Goal: Task Accomplishment & Management: Manage account settings

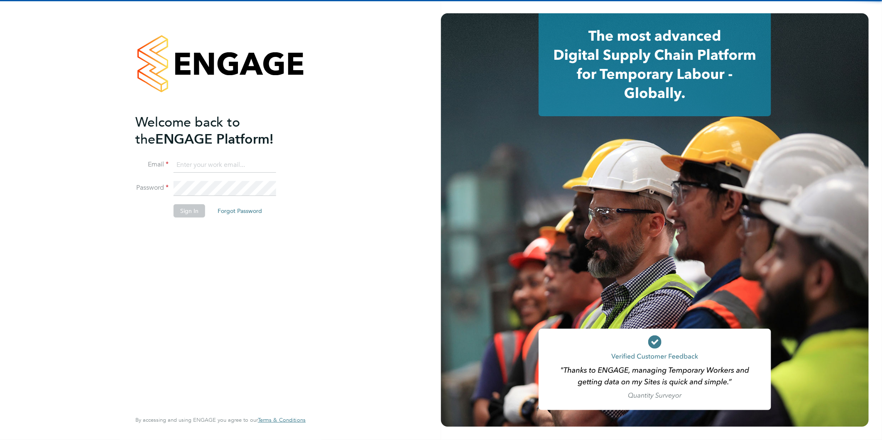
drag, startPoint x: 237, startPoint y: 161, endPoint x: 230, endPoint y: 169, distance: 9.7
click at [237, 161] on input at bounding box center [224, 165] width 103 height 15
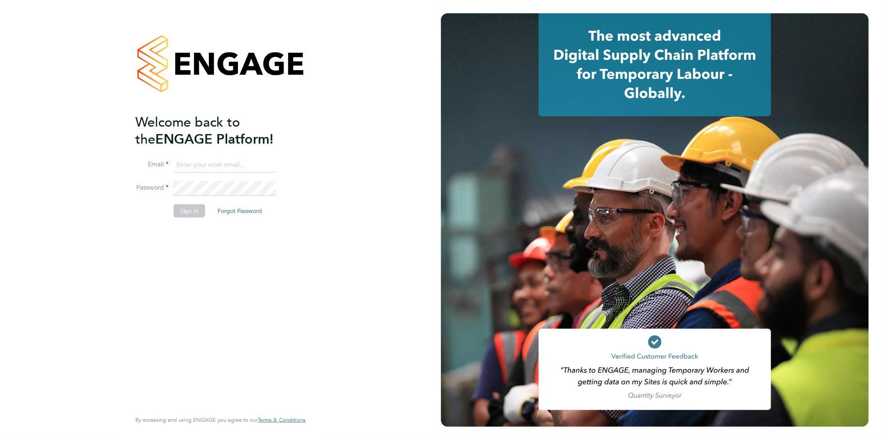
type input "rea.hill@abm.com"
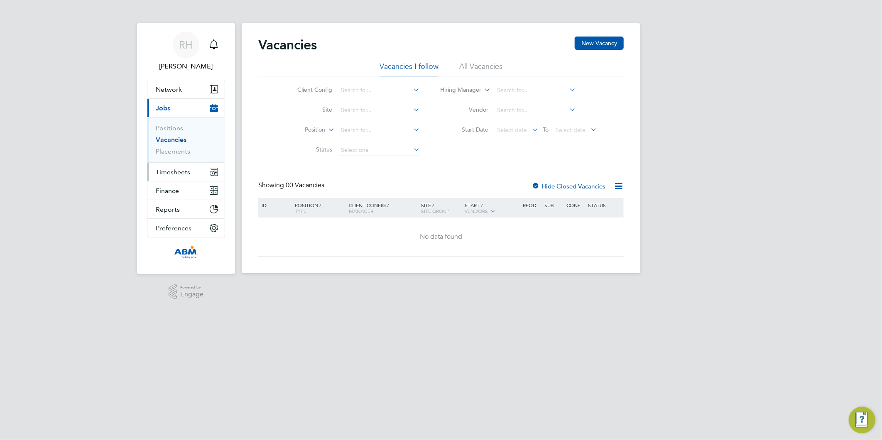
click at [173, 173] on span "Timesheets" at bounding box center [173, 172] width 34 height 8
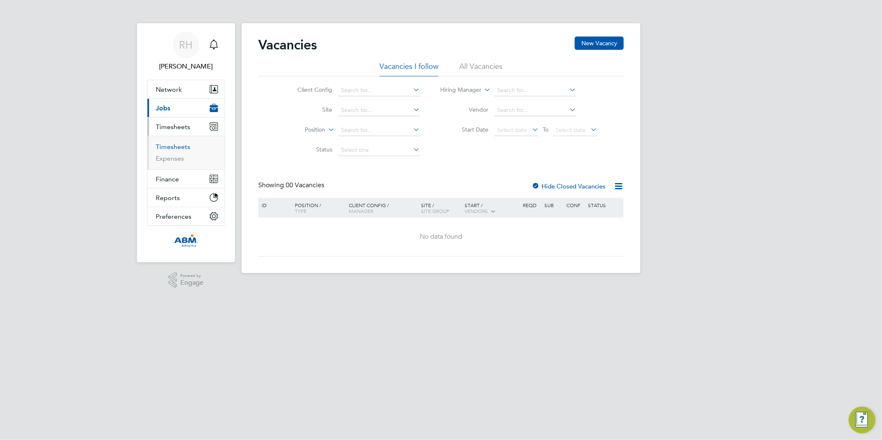
click at [168, 148] on link "Timesheets" at bounding box center [173, 147] width 34 height 8
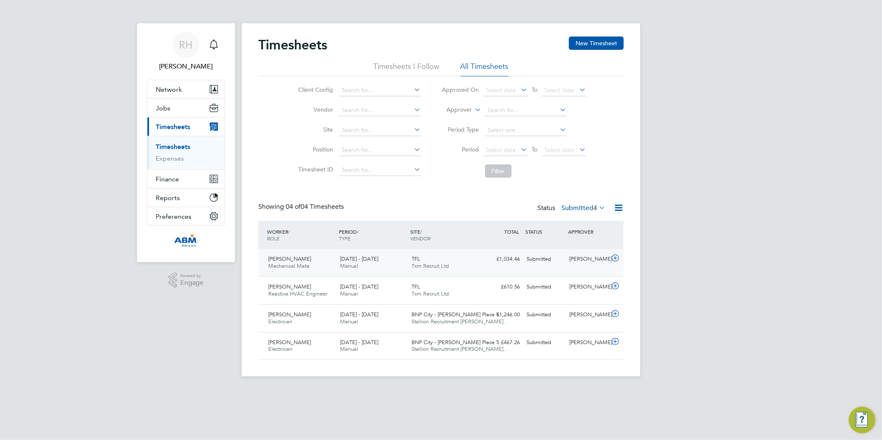
click at [613, 258] on icon at bounding box center [615, 258] width 10 height 7
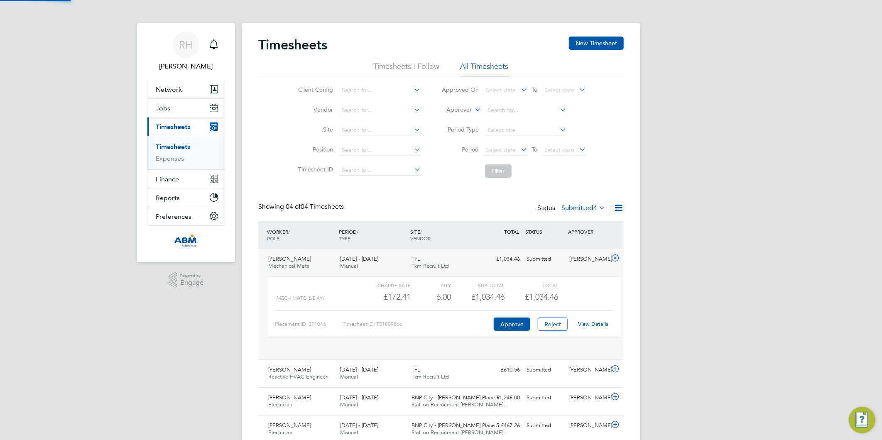
scroll to position [14, 81]
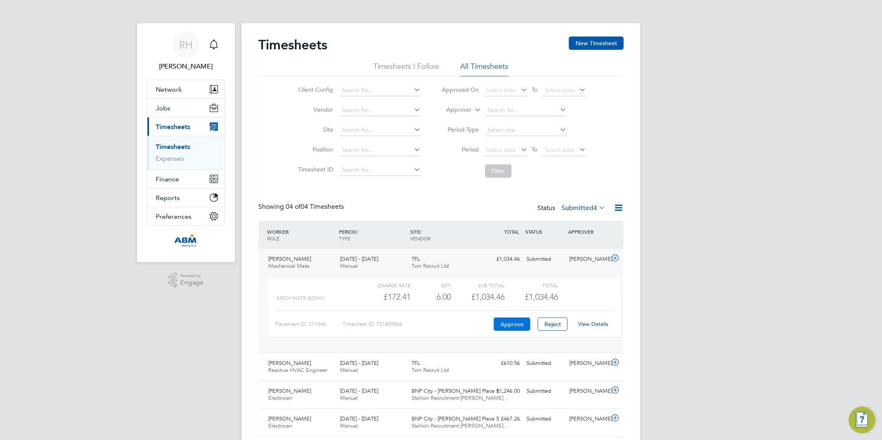
click at [513, 326] on button "Approve" at bounding box center [512, 324] width 37 height 13
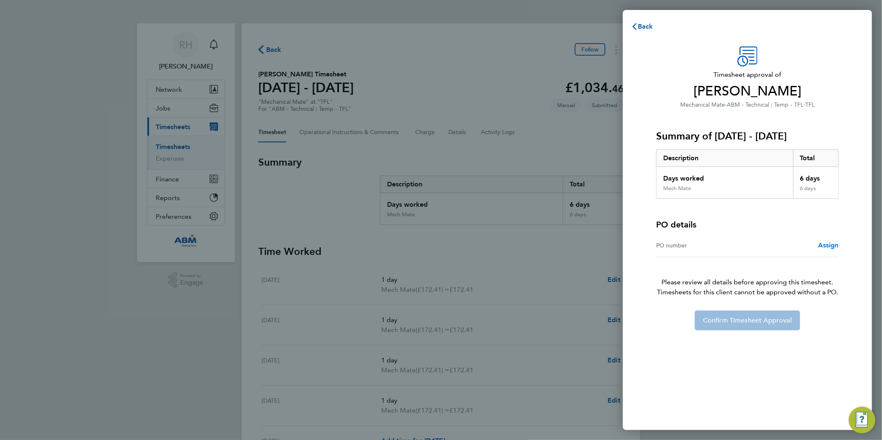
click at [822, 247] on span "Assign" at bounding box center [828, 245] width 21 height 8
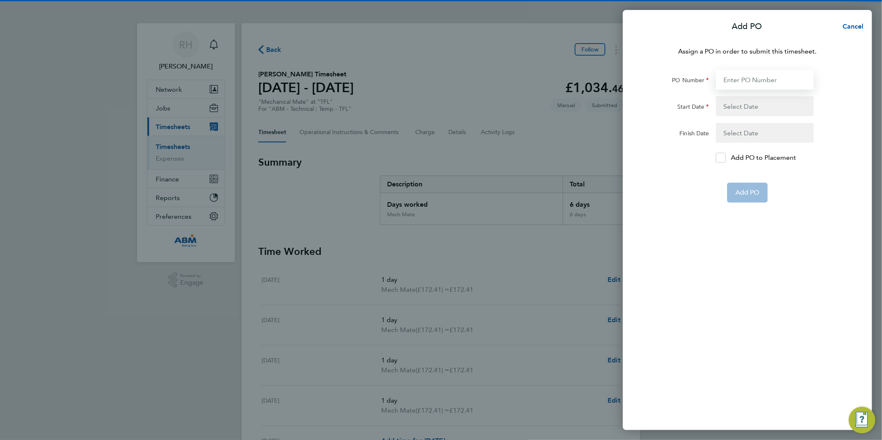
click at [729, 82] on input "PO Number" at bounding box center [765, 80] width 98 height 20
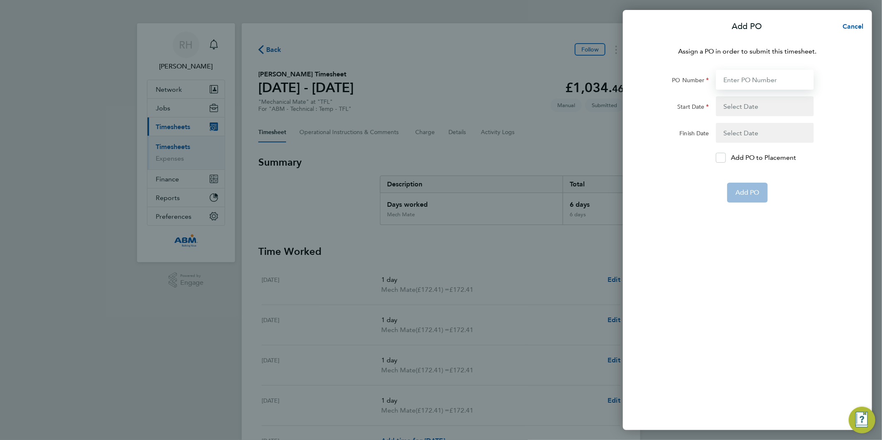
paste input "643285"
type input "643285"
click at [736, 108] on button "button" at bounding box center [765, 106] width 98 height 20
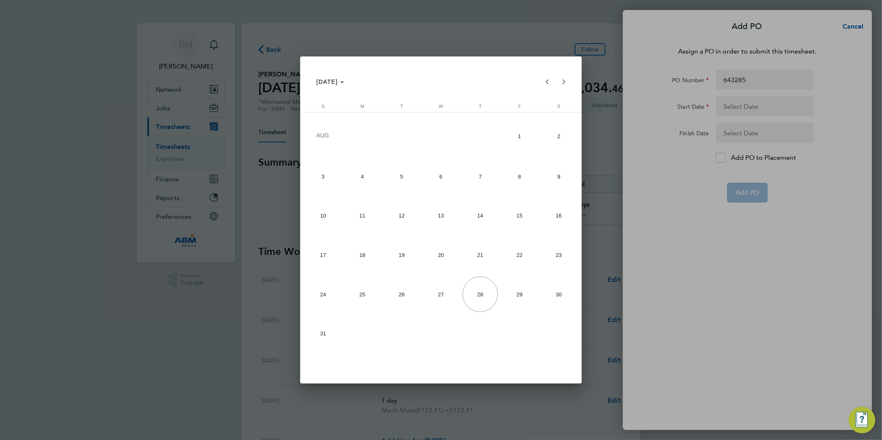
click at [554, 219] on span "16" at bounding box center [558, 215] width 35 height 35
type input "16 Aug 25"
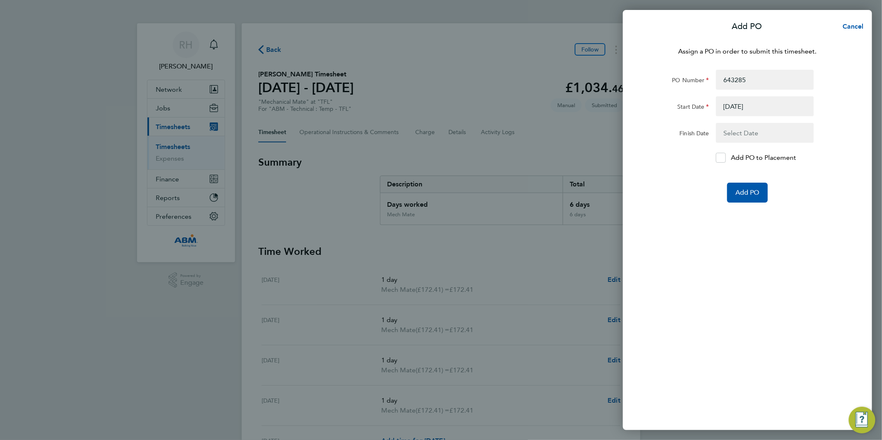
click at [734, 135] on button "button" at bounding box center [765, 133] width 98 height 20
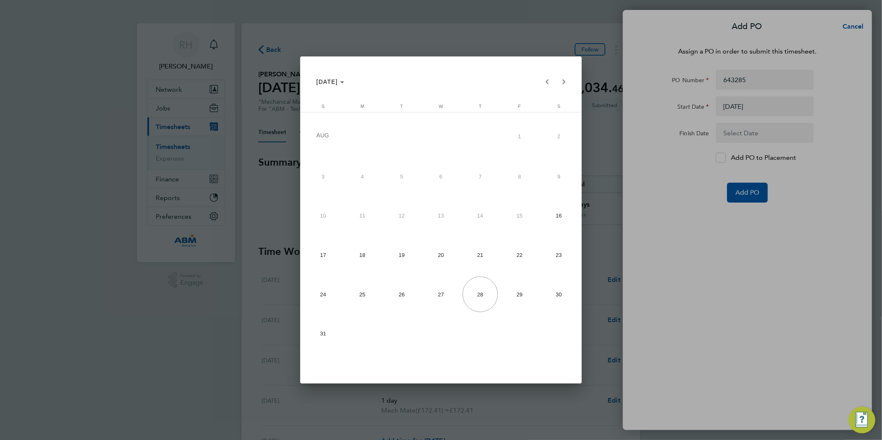
click at [322, 293] on span "24" at bounding box center [322, 293] width 35 height 35
type input "24 Aug 25"
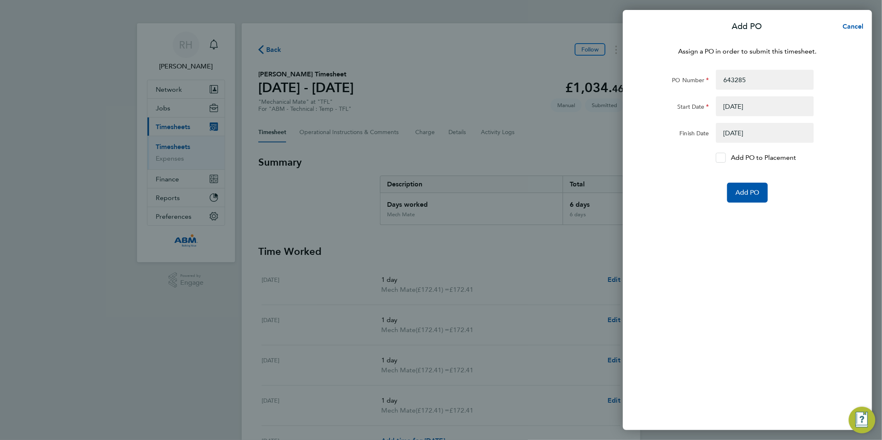
drag, startPoint x: 717, startPoint y: 159, endPoint x: 710, endPoint y: 178, distance: 20.4
click at [718, 159] on icon at bounding box center [720, 157] width 6 height 5
click at [723, 158] on input "Add PO to Placement" at bounding box center [723, 158] width 0 height 0
click at [748, 194] on span "Add PO" at bounding box center [747, 192] width 24 height 8
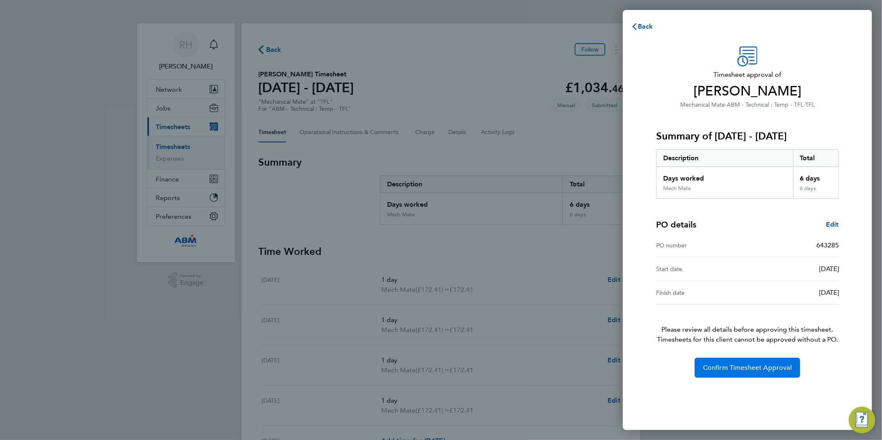
click at [716, 363] on button "Confirm Timesheet Approval" at bounding box center [746, 368] width 105 height 20
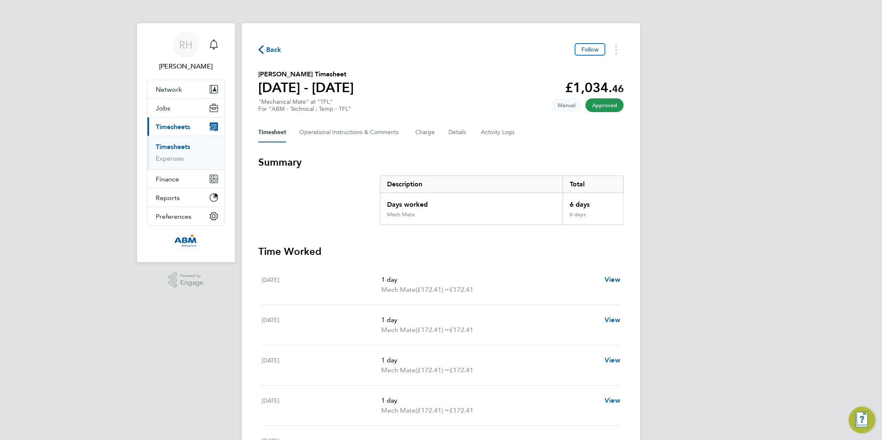
click at [264, 51] on span "Back" at bounding box center [269, 49] width 23 height 8
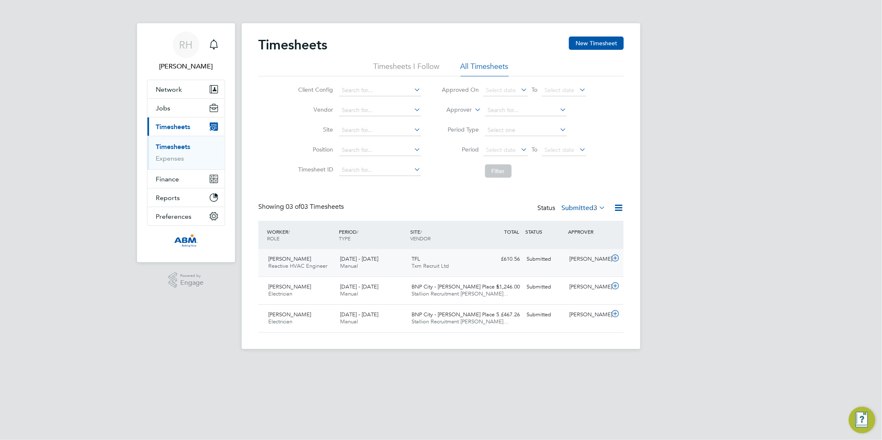
click at [612, 259] on icon at bounding box center [615, 258] width 10 height 7
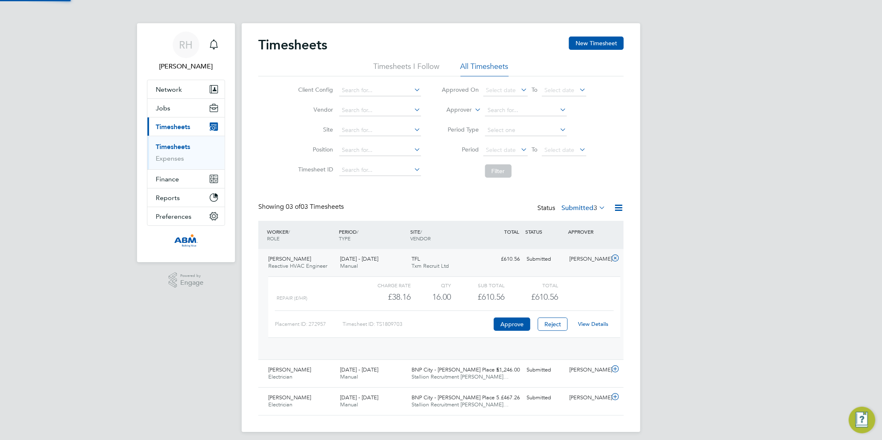
scroll to position [14, 81]
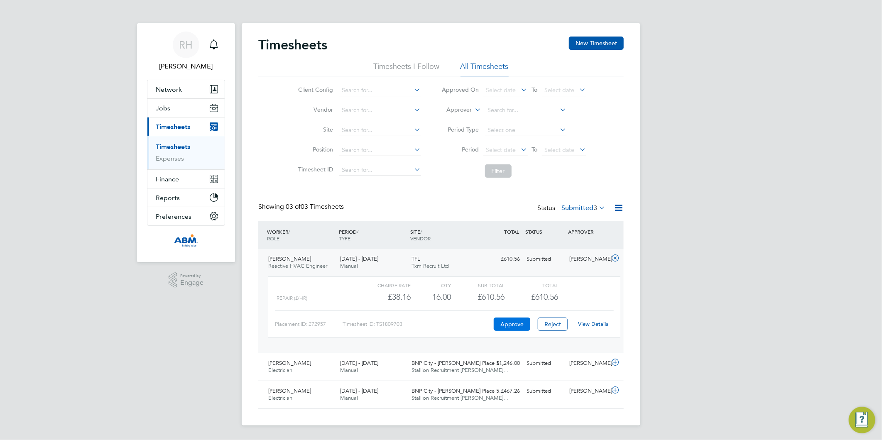
click at [508, 324] on button "Approve" at bounding box center [512, 324] width 37 height 13
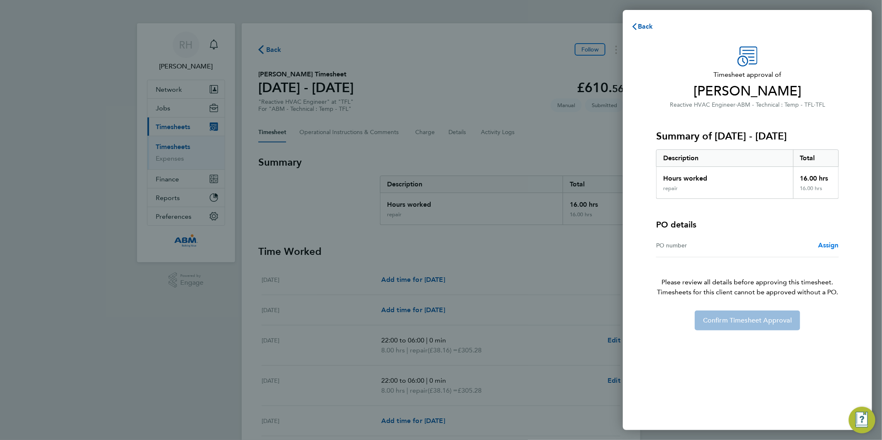
click at [820, 246] on span "Assign" at bounding box center [828, 245] width 21 height 8
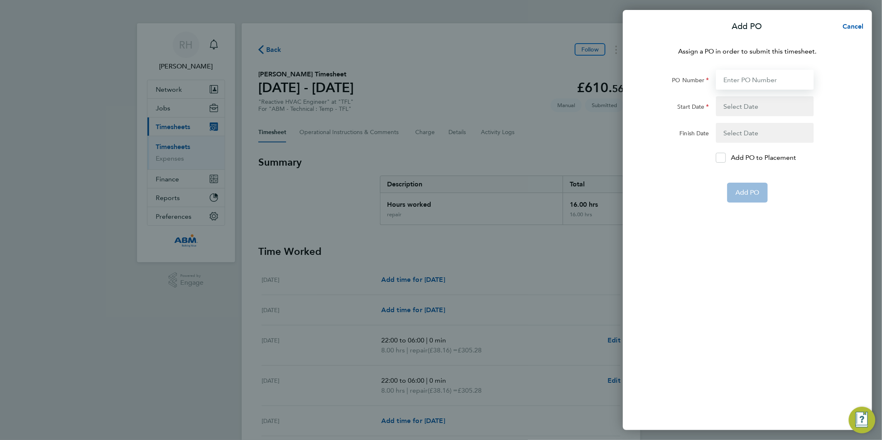
click at [726, 81] on input "PO Number" at bounding box center [765, 80] width 98 height 20
paste input "643285"
type input "643285"
type input "16 Aug 25"
type input "24 Aug 25"
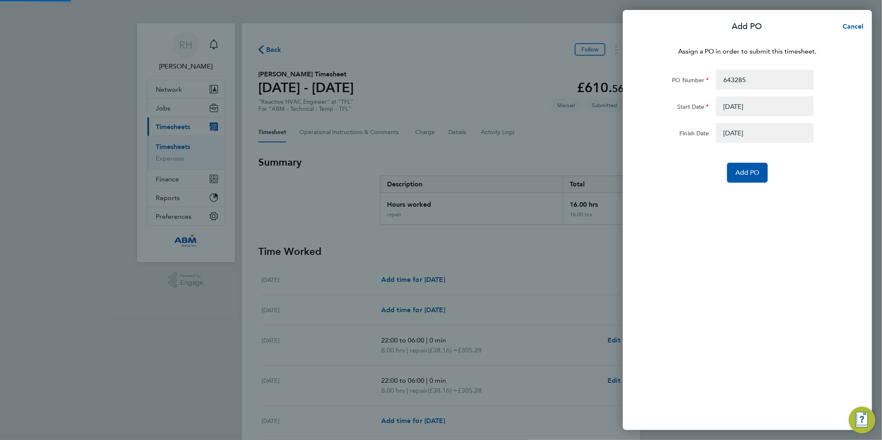
click at [732, 104] on button "button" at bounding box center [765, 106] width 98 height 20
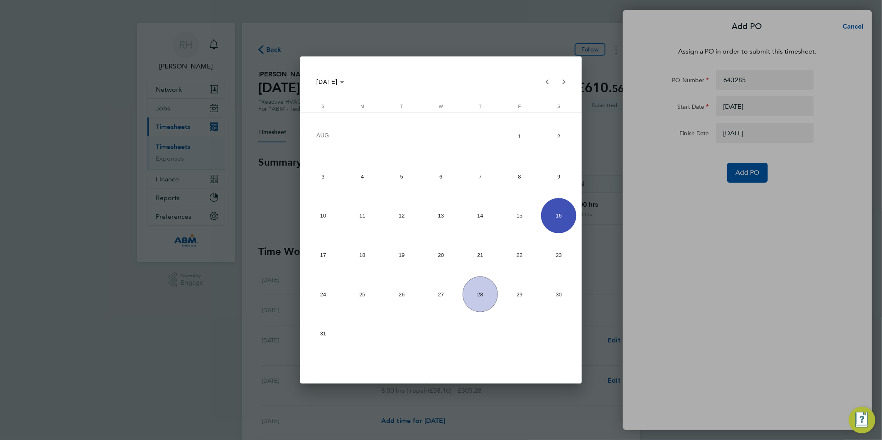
click at [516, 252] on span "22" at bounding box center [519, 254] width 35 height 35
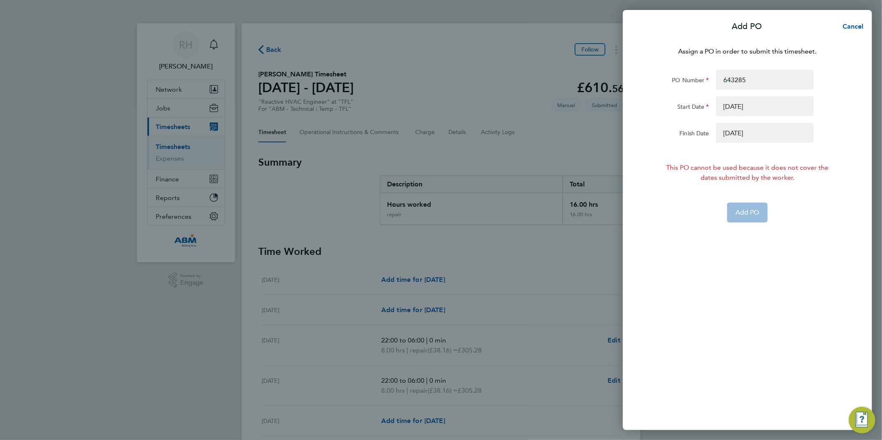
click at [737, 108] on button "button" at bounding box center [765, 106] width 98 height 20
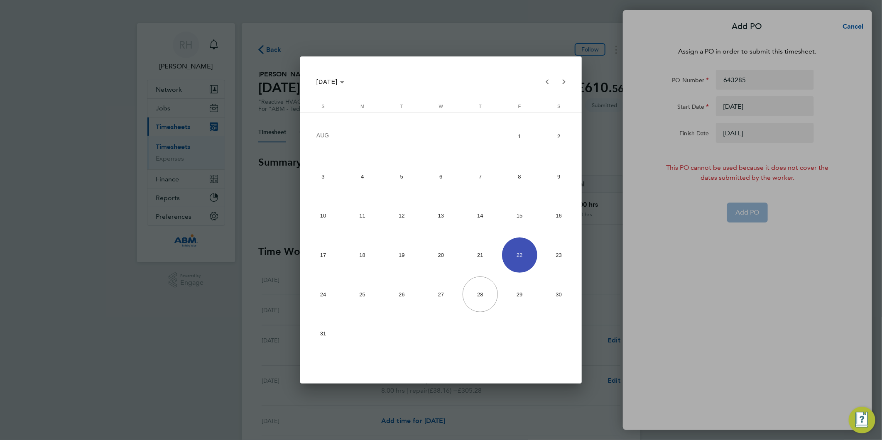
drag, startPoint x: 555, startPoint y: 212, endPoint x: 656, endPoint y: 169, distance: 109.9
click at [555, 212] on span "16" at bounding box center [558, 215] width 35 height 35
type input "16 Aug 25"
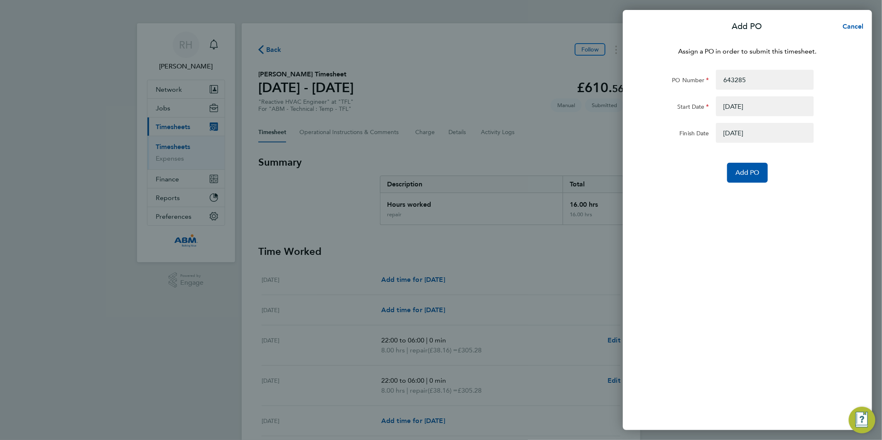
click at [722, 139] on button "button" at bounding box center [765, 133] width 98 height 20
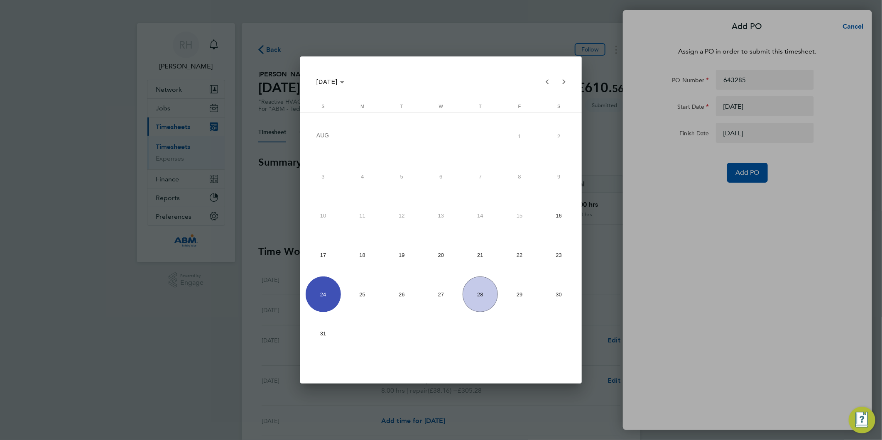
click at [516, 256] on span "22" at bounding box center [519, 254] width 35 height 35
type input "22 Aug 25"
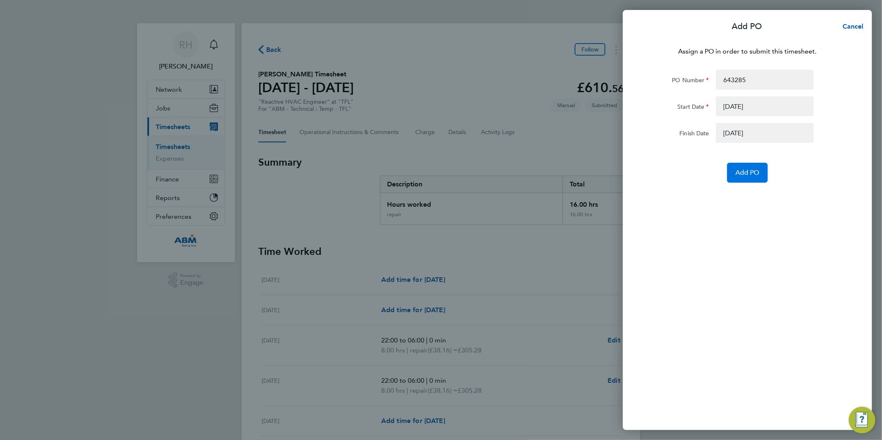
click at [742, 179] on button "Add PO" at bounding box center [747, 173] width 41 height 20
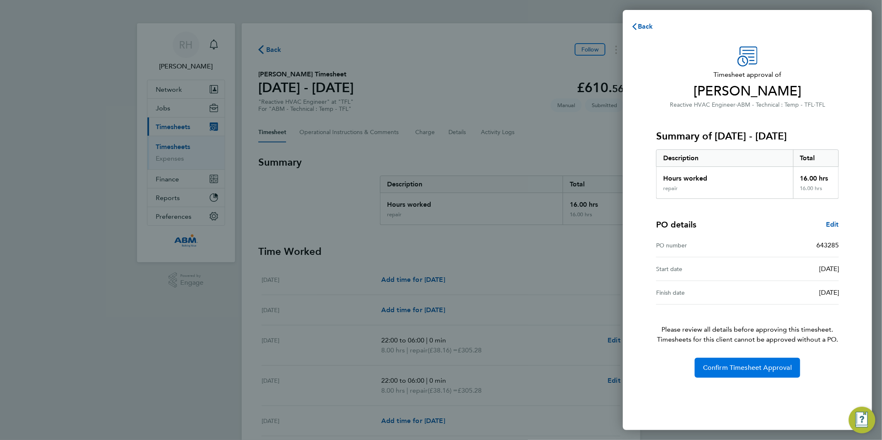
click at [720, 367] on span "Confirm Timesheet Approval" at bounding box center [747, 368] width 89 height 8
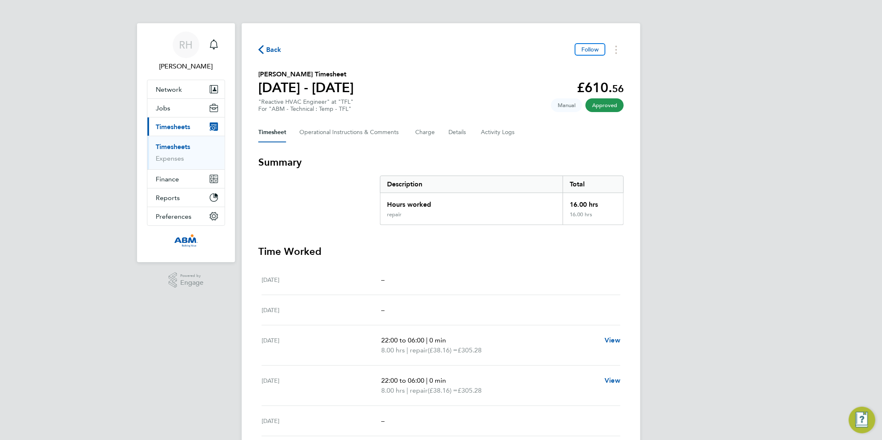
click at [264, 46] on span "Back" at bounding box center [269, 49] width 23 height 8
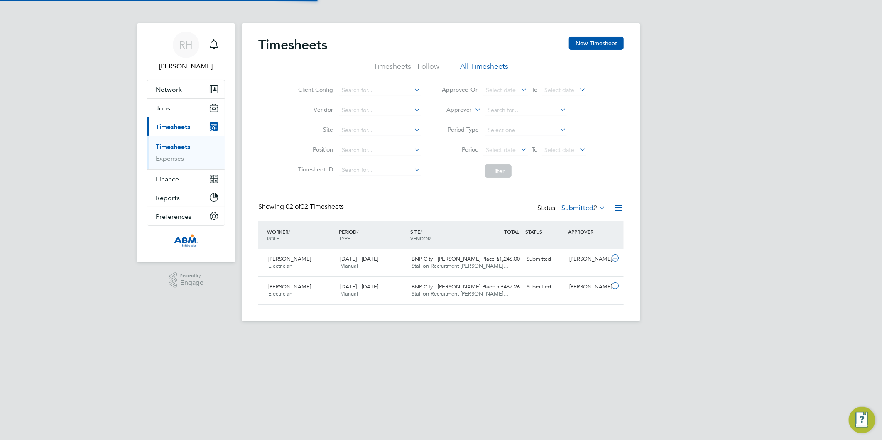
scroll to position [21, 72]
click at [183, 49] on span "RH" at bounding box center [186, 44] width 14 height 11
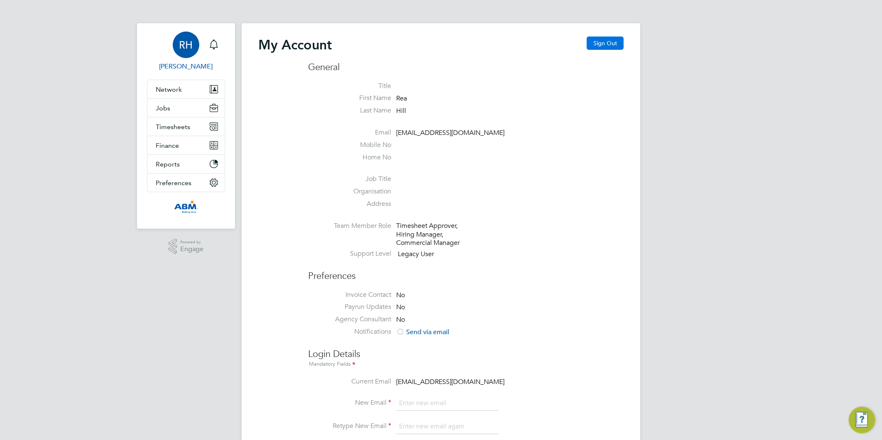
click at [604, 43] on button "Sign Out" at bounding box center [604, 43] width 37 height 13
